Goal: Task Accomplishment & Management: Manage account settings

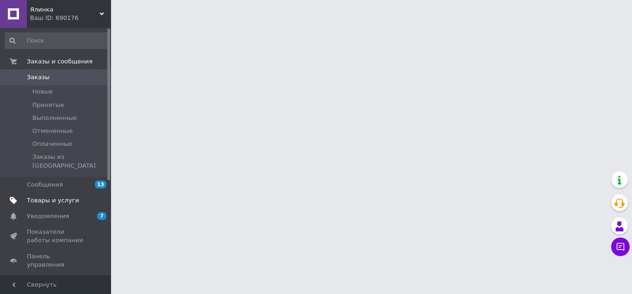
click at [60, 196] on span "Товары и услуги" at bounding box center [53, 200] width 52 height 8
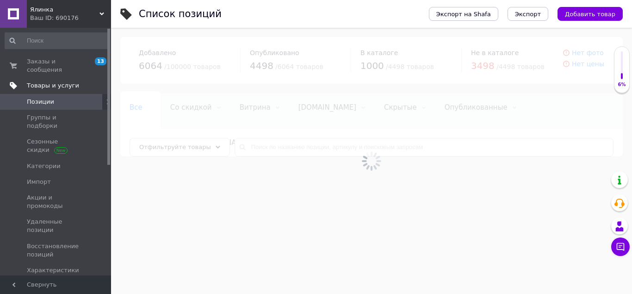
click at [57, 81] on span "Товары и услуги" at bounding box center [53, 85] width 52 height 8
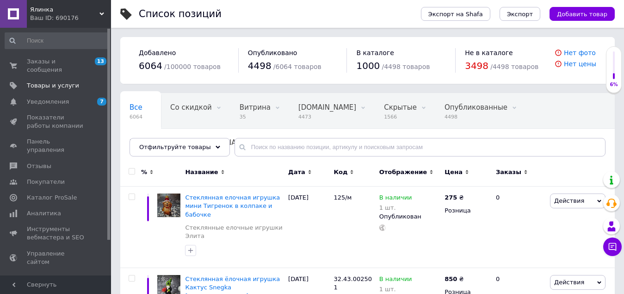
drag, startPoint x: 70, startPoint y: 107, endPoint x: 121, endPoint y: 111, distance: 51.5
click at [70, 113] on span "Показатели работы компании" at bounding box center [56, 121] width 59 height 17
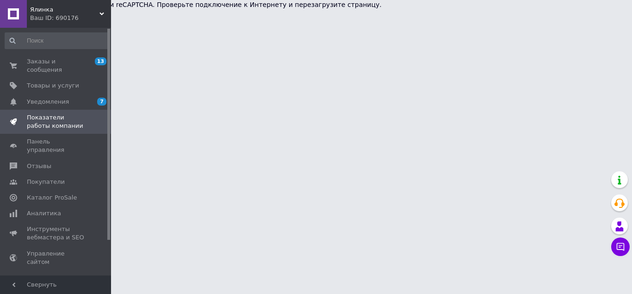
click at [109, 117] on div at bounding box center [108, 134] width 3 height 211
click at [109, 122] on div at bounding box center [108, 134] width 3 height 211
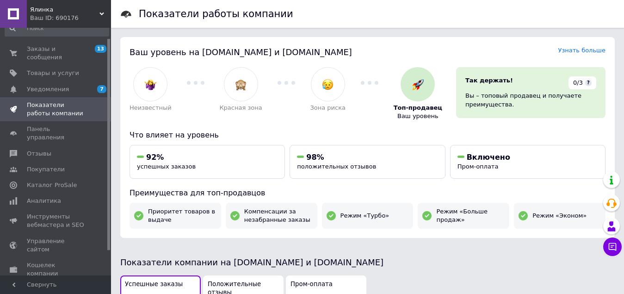
scroll to position [16, 0]
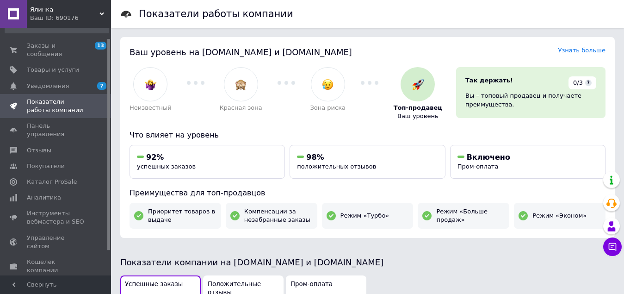
drag, startPoint x: 109, startPoint y: 122, endPoint x: 109, endPoint y: 131, distance: 9.2
click at [109, 131] on div at bounding box center [108, 144] width 3 height 211
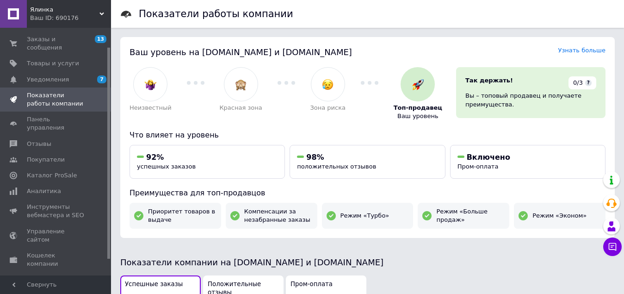
drag, startPoint x: 109, startPoint y: 136, endPoint x: 108, endPoint y: 129, distance: 7.0
click at [108, 129] on div at bounding box center [108, 153] width 3 height 211
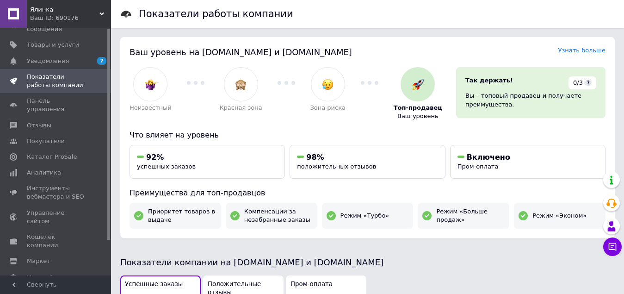
scroll to position [0, 0]
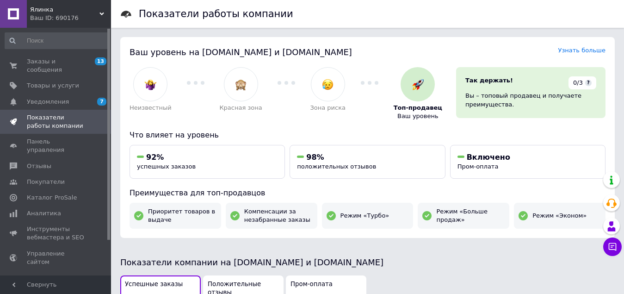
drag, startPoint x: 108, startPoint y: 129, endPoint x: 107, endPoint y: 87, distance: 42.5
click at [107, 87] on div at bounding box center [108, 134] width 3 height 211
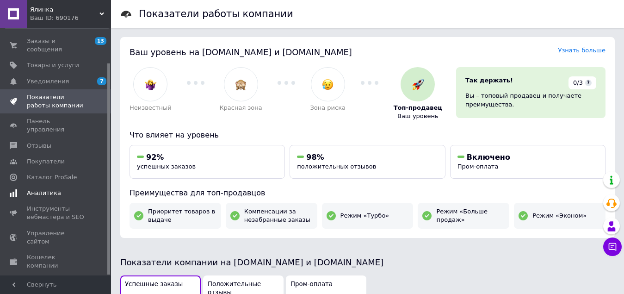
scroll to position [41, 0]
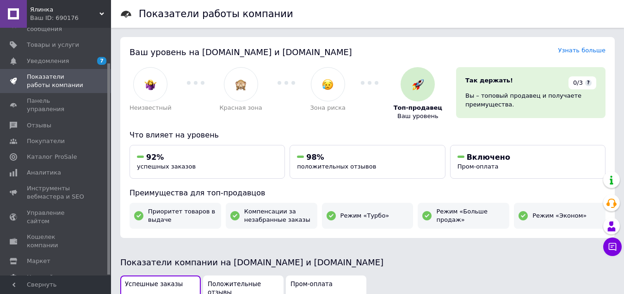
drag, startPoint x: 109, startPoint y: 110, endPoint x: 120, endPoint y: 59, distance: 52.1
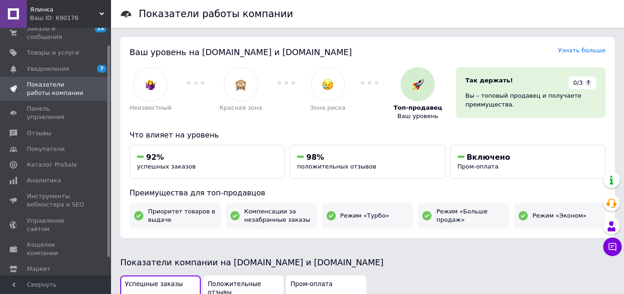
scroll to position [36, 0]
drag, startPoint x: 109, startPoint y: 62, endPoint x: 109, endPoint y: 92, distance: 30.5
click at [109, 92] on div at bounding box center [108, 151] width 3 height 211
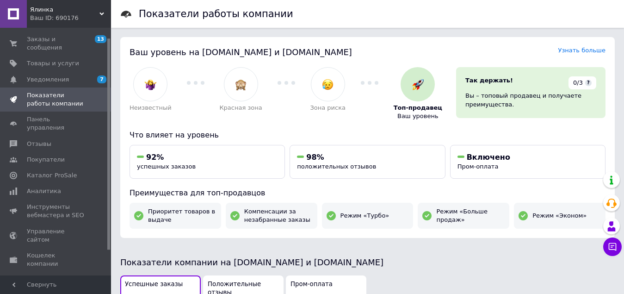
scroll to position [0, 0]
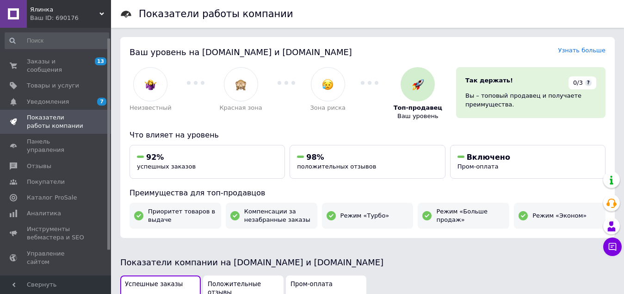
drag, startPoint x: 108, startPoint y: 99, endPoint x: 110, endPoint y: 51, distance: 48.6
click at [110, 51] on div at bounding box center [108, 143] width 3 height 211
click at [65, 81] on span "Товары и услуги" at bounding box center [53, 85] width 52 height 8
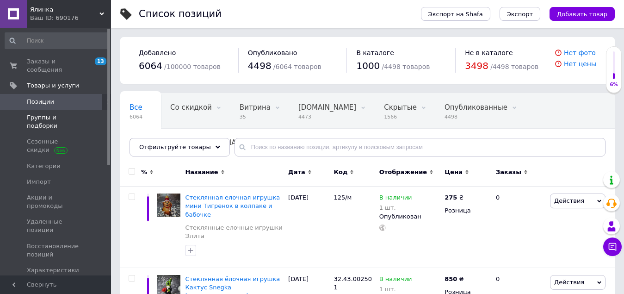
click at [69, 113] on span "Группы и подборки" at bounding box center [56, 121] width 59 height 17
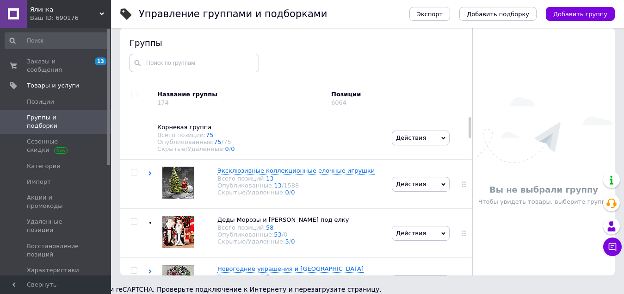
scroll to position [56, 0]
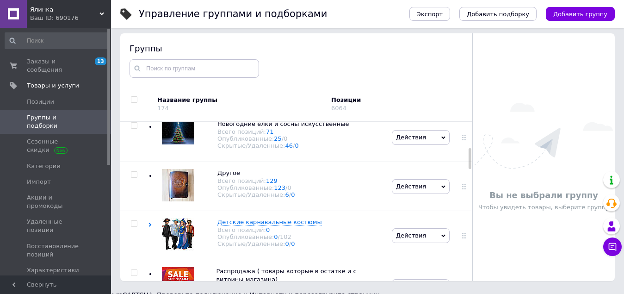
drag, startPoint x: 468, startPoint y: 135, endPoint x: 471, endPoint y: 160, distance: 25.1
click at [471, 160] on div "Группы Название группы 174 Позиции 6064 Корневая группа Всего позиций: 75 Опубл…" at bounding box center [296, 156] width 352 height 247
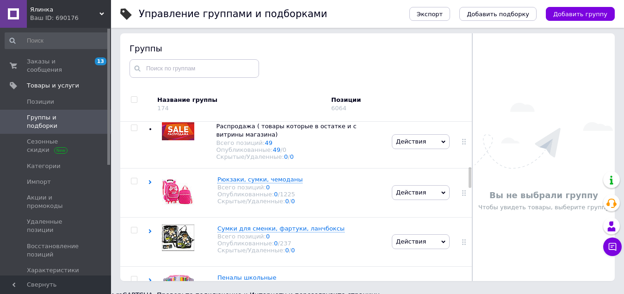
scroll to position [351, 0]
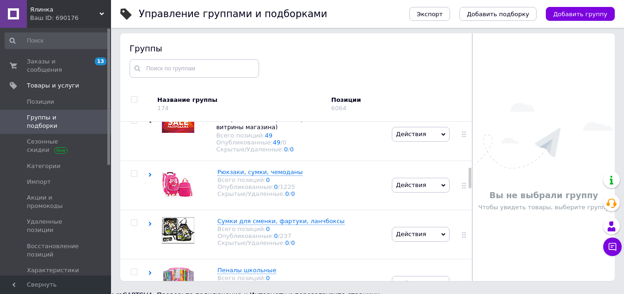
drag, startPoint x: 469, startPoint y: 160, endPoint x: 470, endPoint y: 179, distance: 19.9
click at [470, 179] on div "Группы Название группы 174 Позиции 6064 Корневая группа Всего позиций: 75 Опубл…" at bounding box center [296, 156] width 352 height 247
click at [233, 175] on span "Рюкзаки, сумки, чемоданы" at bounding box center [259, 171] width 85 height 7
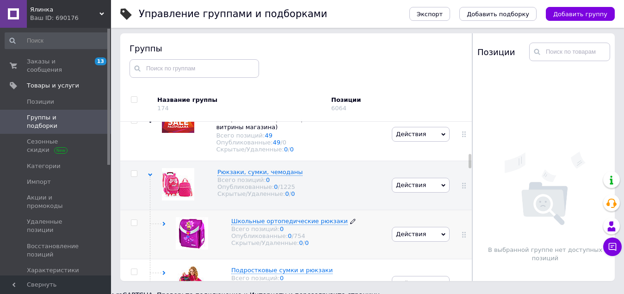
click at [307, 224] on span "Школьные ортопедические рюкзаки" at bounding box center [289, 220] width 117 height 7
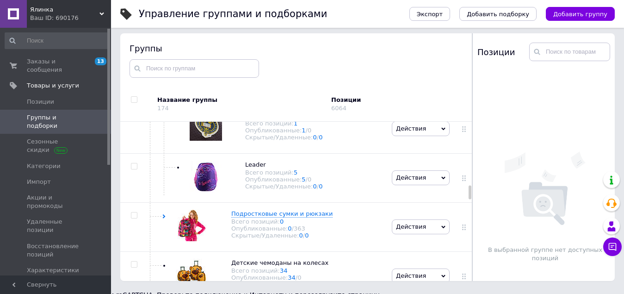
scroll to position [961, 0]
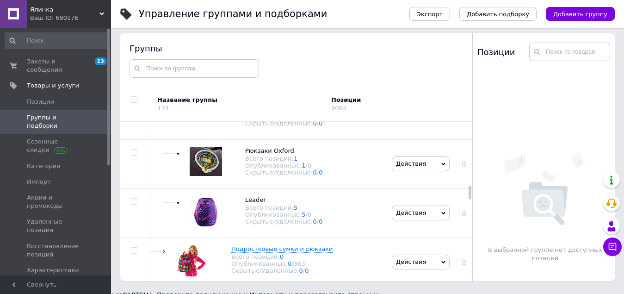
drag, startPoint x: 469, startPoint y: 154, endPoint x: 470, endPoint y: 194, distance: 39.8
click at [470, 194] on div "Группы Название группы 174 Позиции 6064 Корневая группа Всего позиций: 75 Опубл…" at bounding box center [296, 156] width 352 height 247
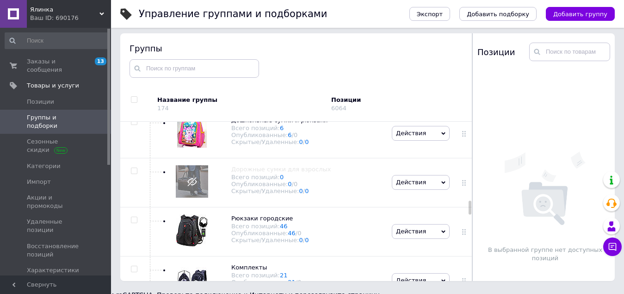
scroll to position [1194, 0]
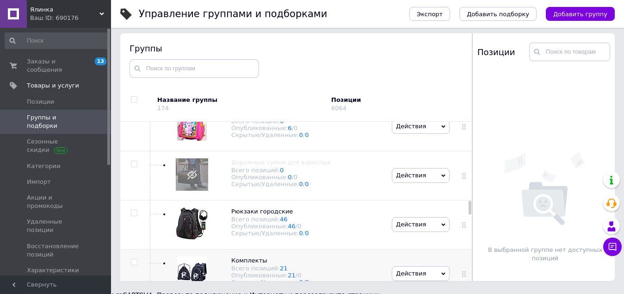
drag, startPoint x: 468, startPoint y: 194, endPoint x: 385, endPoint y: 252, distance: 101.7
click at [469, 212] on div at bounding box center [469, 208] width 3 height 14
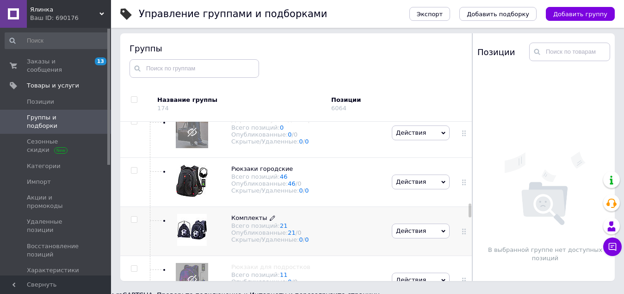
click at [248, 236] on div "Опубликованные: 21 / 0" at bounding box center [269, 232] width 77 height 7
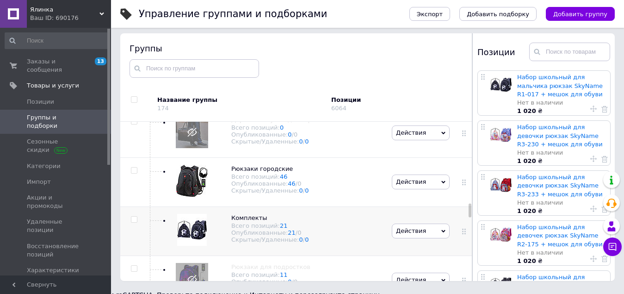
click at [132, 222] on input "checkbox" at bounding box center [134, 219] width 6 height 6
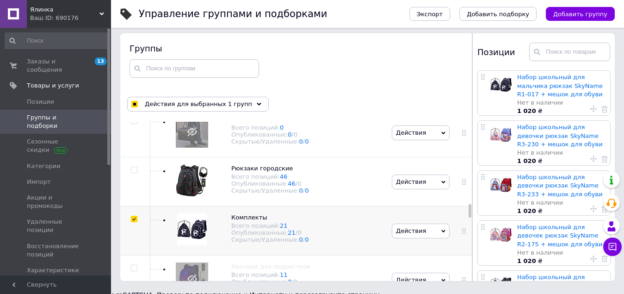
click at [135, 222] on input "checkbox" at bounding box center [134, 219] width 6 height 6
checkbox input "false"
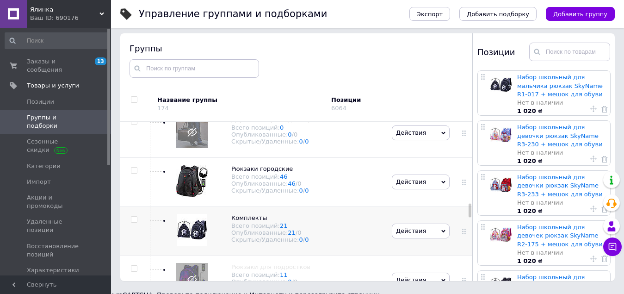
click at [441, 233] on icon at bounding box center [443, 231] width 4 height 3
click at [426, 255] on li "Скрыть группу" at bounding box center [420, 248] width 57 height 13
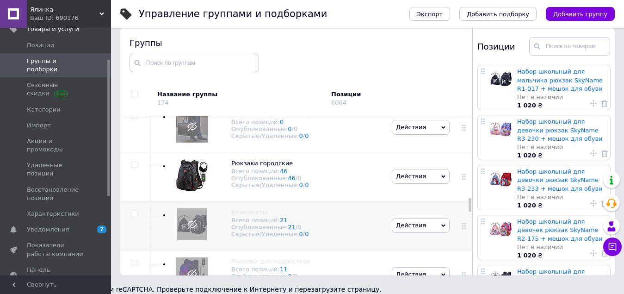
drag, startPoint x: 108, startPoint y: 148, endPoint x: 110, endPoint y: 179, distance: 30.6
click at [110, 179] on div at bounding box center [108, 128] width 3 height 136
click at [110, 179] on div at bounding box center [108, 127] width 3 height 136
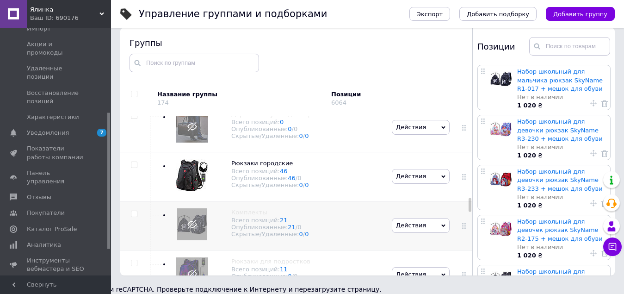
drag, startPoint x: 110, startPoint y: 179, endPoint x: 115, endPoint y: 232, distance: 53.0
click at [115, 232] on div "Ялинка Ваш ID: 690176 Сайт Ялинка Кабинет покупателя Проверить состояние систем…" at bounding box center [312, 111] width 624 height 346
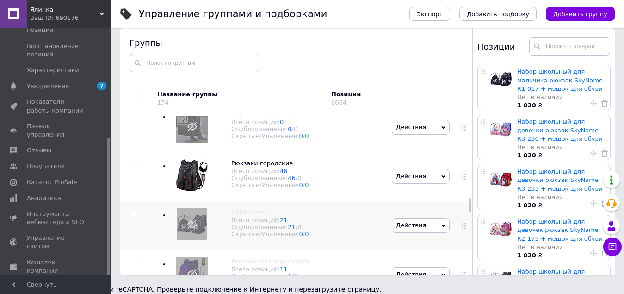
drag, startPoint x: 108, startPoint y: 230, endPoint x: 107, endPoint y: 282, distance: 51.8
click at [107, 282] on div "Ялинка Ваш ID: 690176 Сайт Ялинка Кабинет покупателя Проверить состояние систем…" at bounding box center [55, 147] width 111 height 294
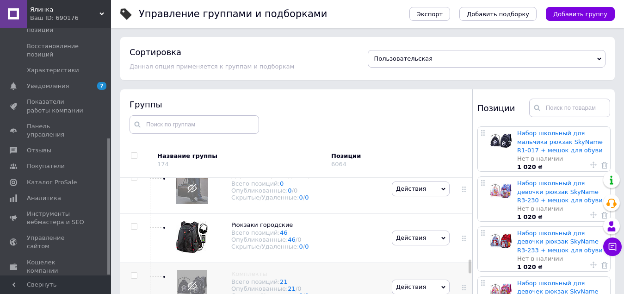
scroll to position [62, 0]
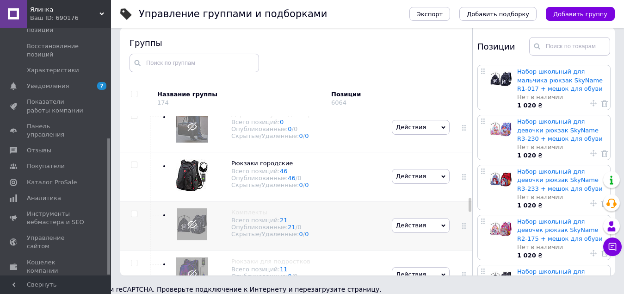
drag, startPoint x: 613, startPoint y: 140, endPoint x: 566, endPoint y: 144, distance: 46.9
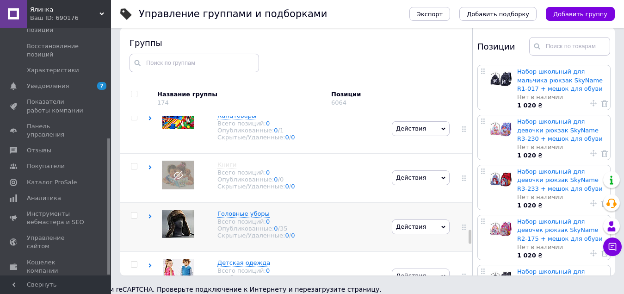
drag, startPoint x: 468, startPoint y: 205, endPoint x: 463, endPoint y: 236, distance: 31.4
click at [463, 236] on div "Корневая группа Всего позиций: 75 Опубликованные: 75 / 75 Скрытые/Удаленные: 0 …" at bounding box center [296, 195] width 352 height 159
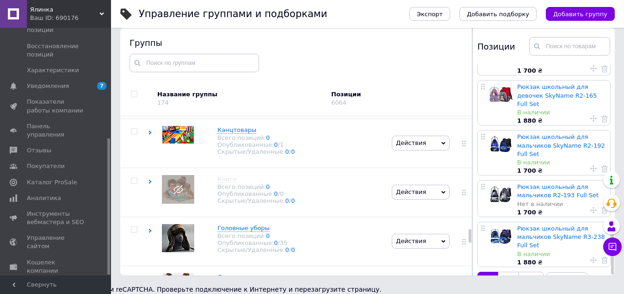
scroll to position [0, 0]
